Goal: Find contact information: Find contact information

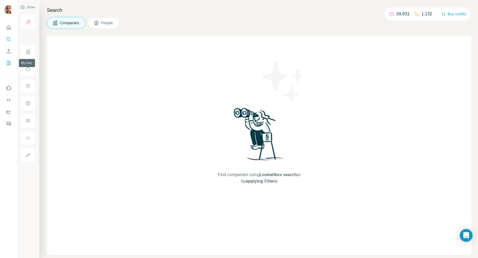
click at [10, 63] on icon "My lists" at bounding box center [8, 62] width 5 height 5
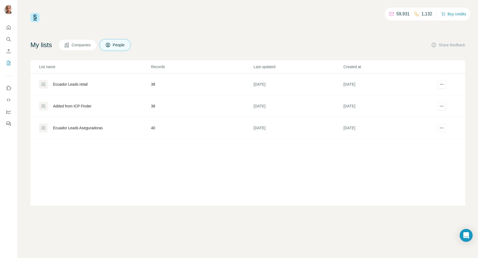
click at [87, 129] on div "Ecuador Leads Aseguradoras" at bounding box center [78, 127] width 50 height 5
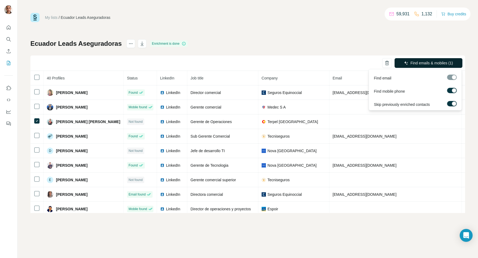
click at [411, 61] on span "Find emails & mobiles (1)" at bounding box center [432, 62] width 43 height 5
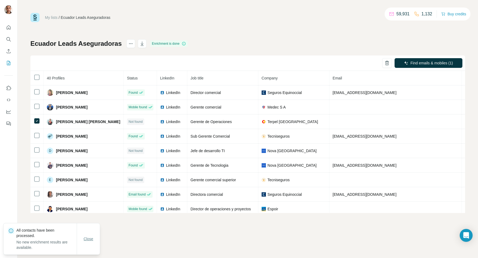
click at [91, 239] on span "Close" at bounding box center [89, 238] width 10 height 5
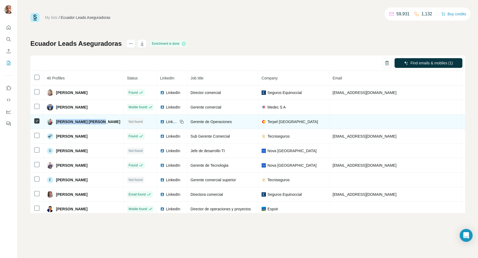
drag, startPoint x: 102, startPoint y: 122, endPoint x: 56, endPoint y: 120, distance: 45.9
click at [56, 120] on div "[PERSON_NAME] [PERSON_NAME]" at bounding box center [84, 122] width 74 height 6
copy span "[PERSON_NAME] [PERSON_NAME]"
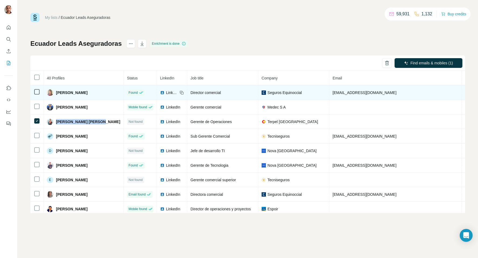
drag, startPoint x: 87, startPoint y: 92, endPoint x: 55, endPoint y: 91, distance: 31.5
click at [55, 91] on div "[PERSON_NAME]" at bounding box center [67, 92] width 41 height 6
copy span "[PERSON_NAME]"
click at [170, 93] on span "LinkedIn" at bounding box center [172, 92] width 12 height 5
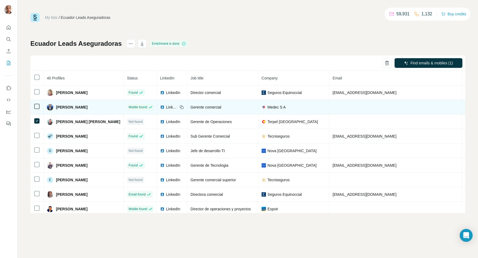
click at [166, 106] on span "LinkedIn" at bounding box center [172, 107] width 12 height 5
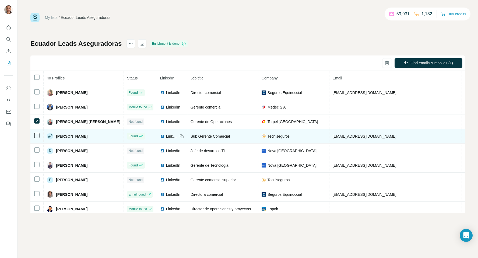
click at [169, 135] on span "LinkedIn" at bounding box center [172, 136] width 12 height 5
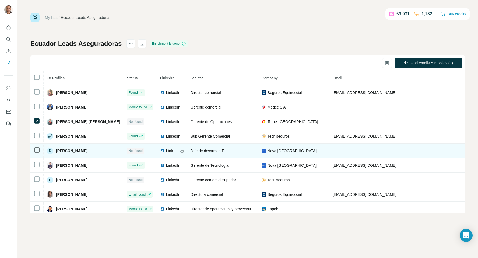
click at [166, 152] on span "LinkedIn" at bounding box center [172, 150] width 12 height 5
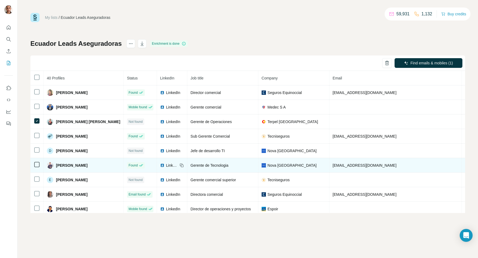
click at [166, 167] on span "LinkedIn" at bounding box center [172, 165] width 12 height 5
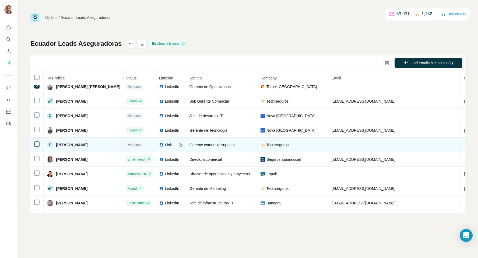
scroll to position [37, 1]
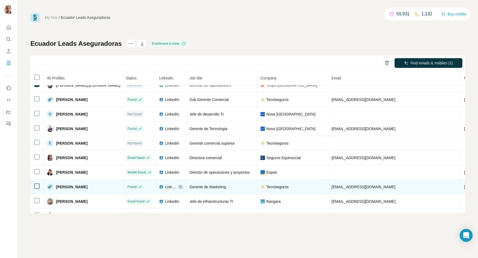
click at [168, 187] on span "LinkedIn" at bounding box center [171, 186] width 12 height 5
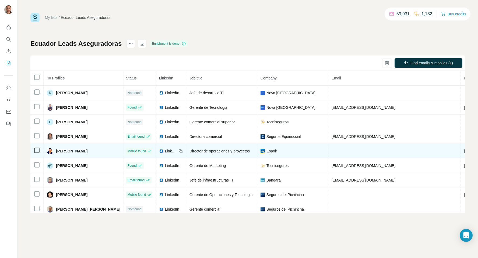
scroll to position [58, 1]
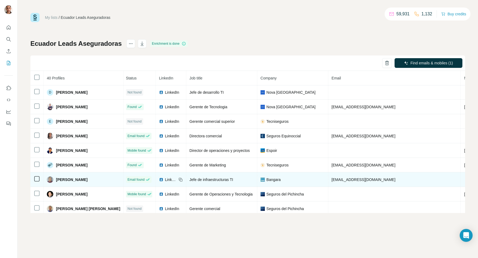
click at [166, 179] on span "LinkedIn" at bounding box center [171, 179] width 12 height 5
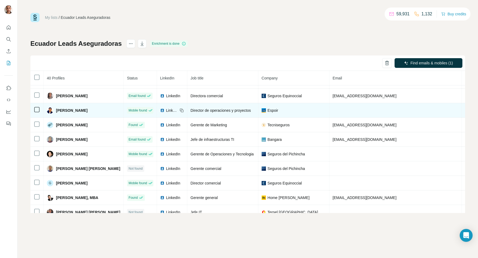
scroll to position [0, 0]
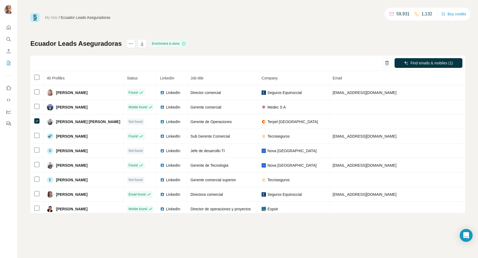
click at [227, 27] on div "My lists / [GEOGRAPHIC_DATA] Leads Aseguradoras 59,931 1,132 Buy credits Ecuado…" at bounding box center [247, 113] width 435 height 200
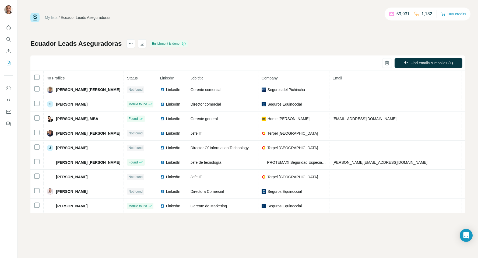
scroll to position [454, 0]
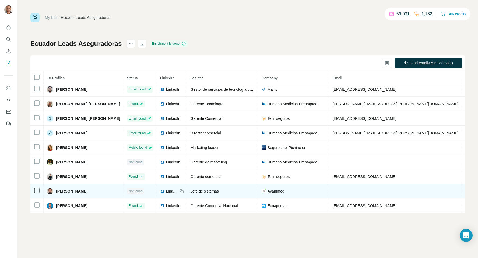
click at [169, 193] on span "LinkedIn" at bounding box center [172, 191] width 12 height 5
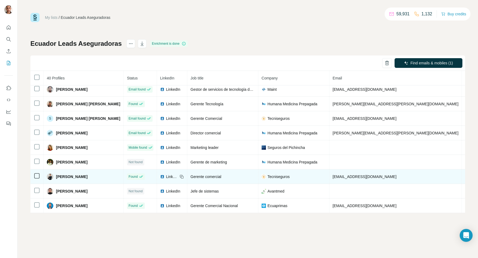
click at [170, 177] on span "LinkedIn" at bounding box center [172, 176] width 12 height 5
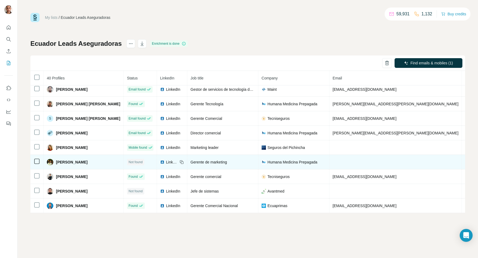
click at [167, 161] on span "LinkedIn" at bounding box center [172, 161] width 12 height 5
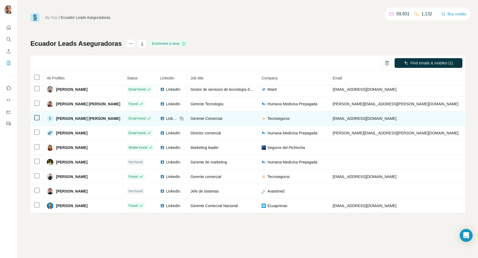
click at [169, 118] on span "LinkedIn" at bounding box center [172, 118] width 12 height 5
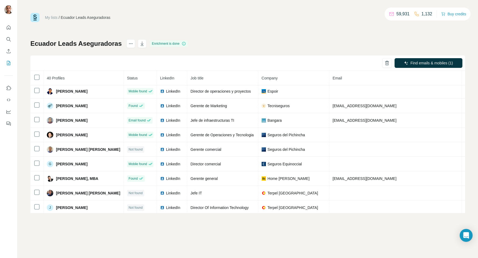
scroll to position [0, 0]
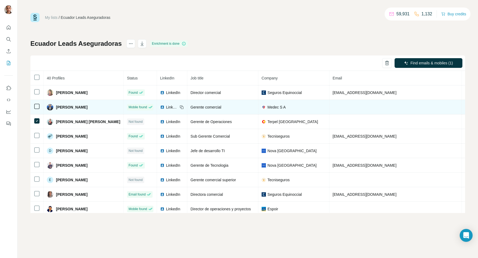
click at [170, 108] on span "LinkedIn" at bounding box center [172, 107] width 12 height 5
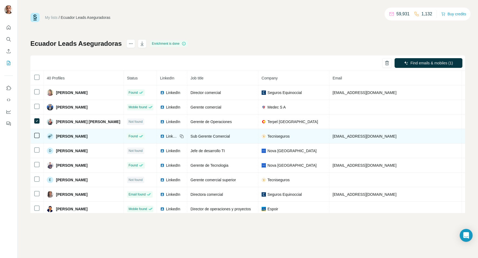
click at [168, 136] on span "LinkedIn" at bounding box center [172, 136] width 12 height 5
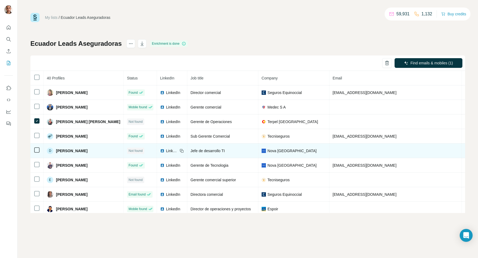
click at [172, 152] on span "LinkedIn" at bounding box center [172, 150] width 12 height 5
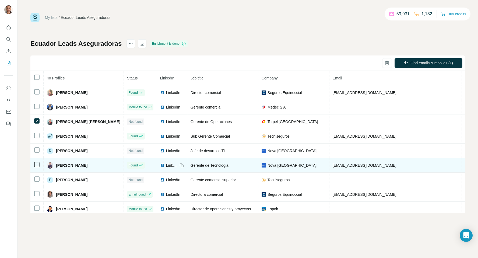
click at [166, 166] on span "LinkedIn" at bounding box center [172, 165] width 12 height 5
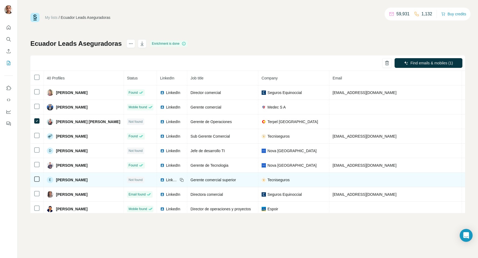
click at [166, 179] on span "LinkedIn" at bounding box center [172, 179] width 12 height 5
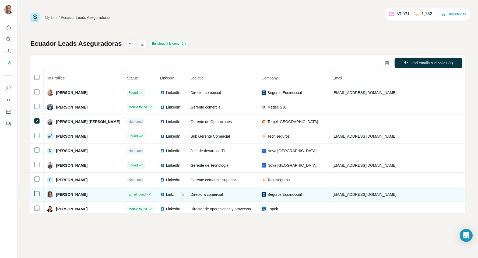
click at [166, 195] on span "LinkedIn" at bounding box center [172, 194] width 12 height 5
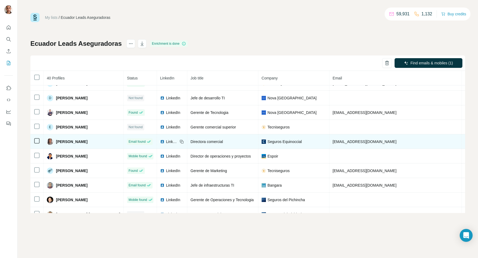
scroll to position [53, 0]
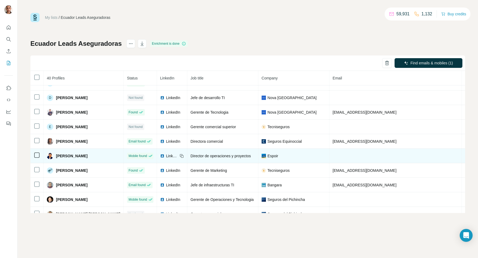
click at [166, 154] on span "LinkedIn" at bounding box center [172, 155] width 12 height 5
click at [166, 156] on span "LinkedIn" at bounding box center [172, 155] width 12 height 5
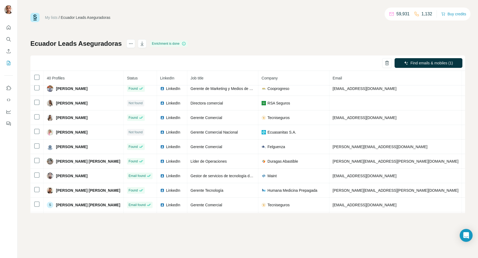
scroll to position [454, 0]
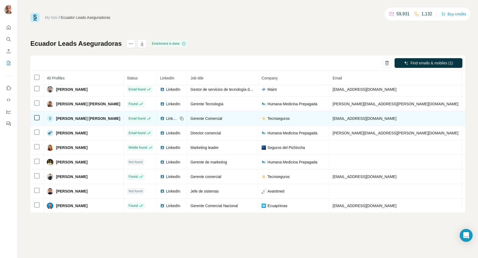
click at [172, 118] on span "LinkedIn" at bounding box center [172, 118] width 12 height 5
